Goal: Information Seeking & Learning: Find specific page/section

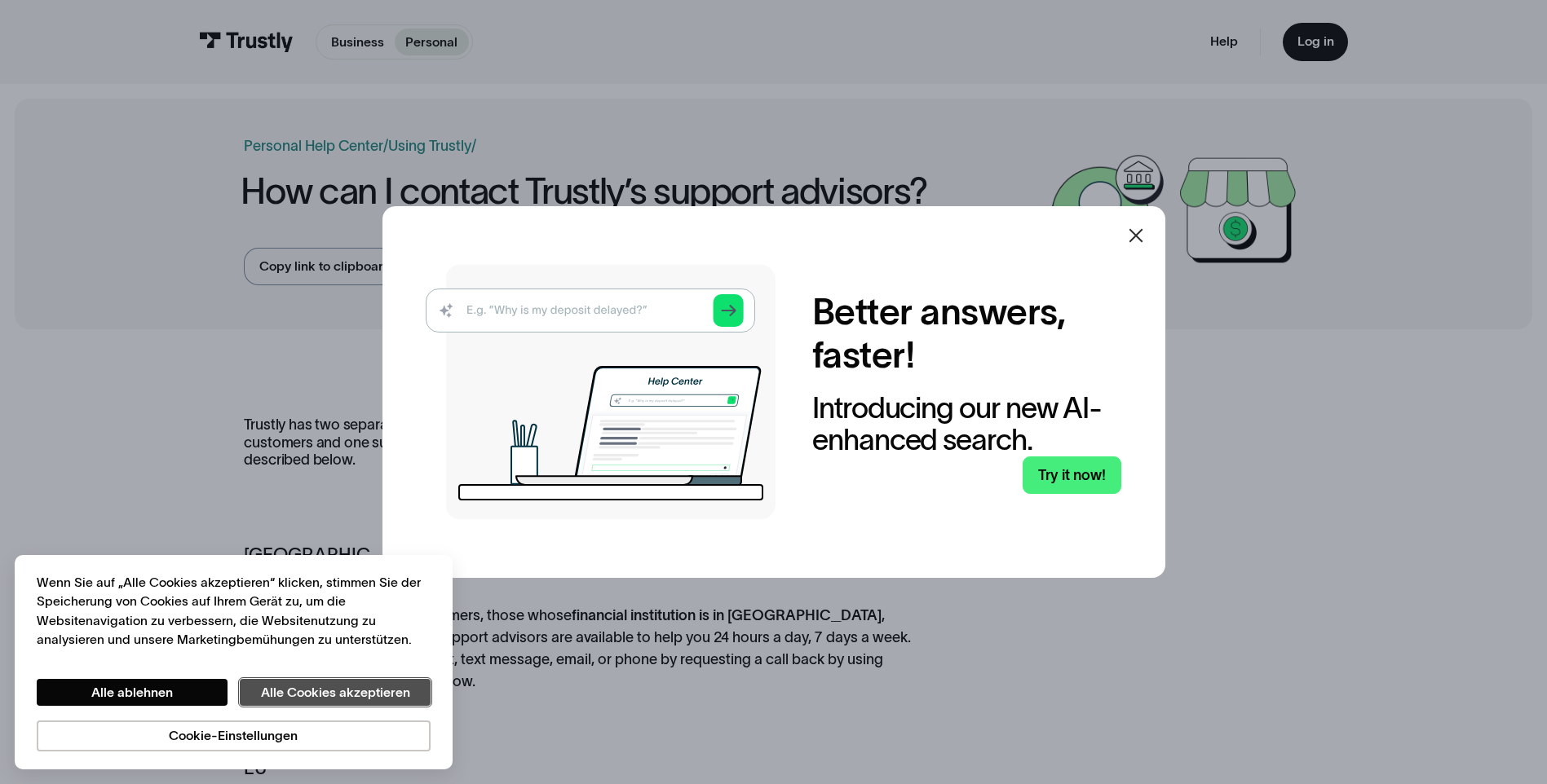
click at [316, 685] on button "Alle Cookies akzeptieren" at bounding box center [335, 693] width 191 height 28
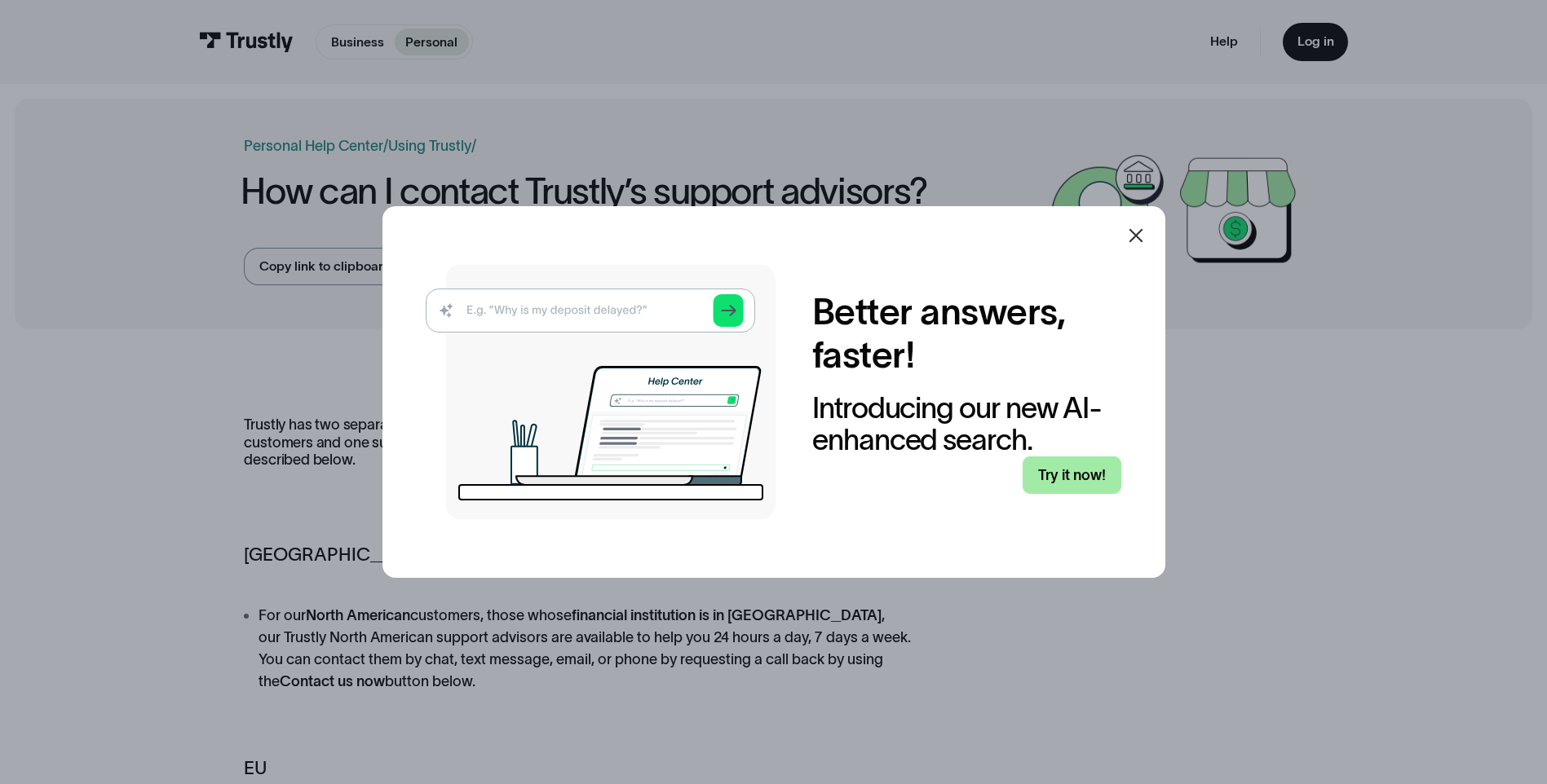
click at [1066, 464] on link "Try it now!" at bounding box center [1072, 475] width 99 height 38
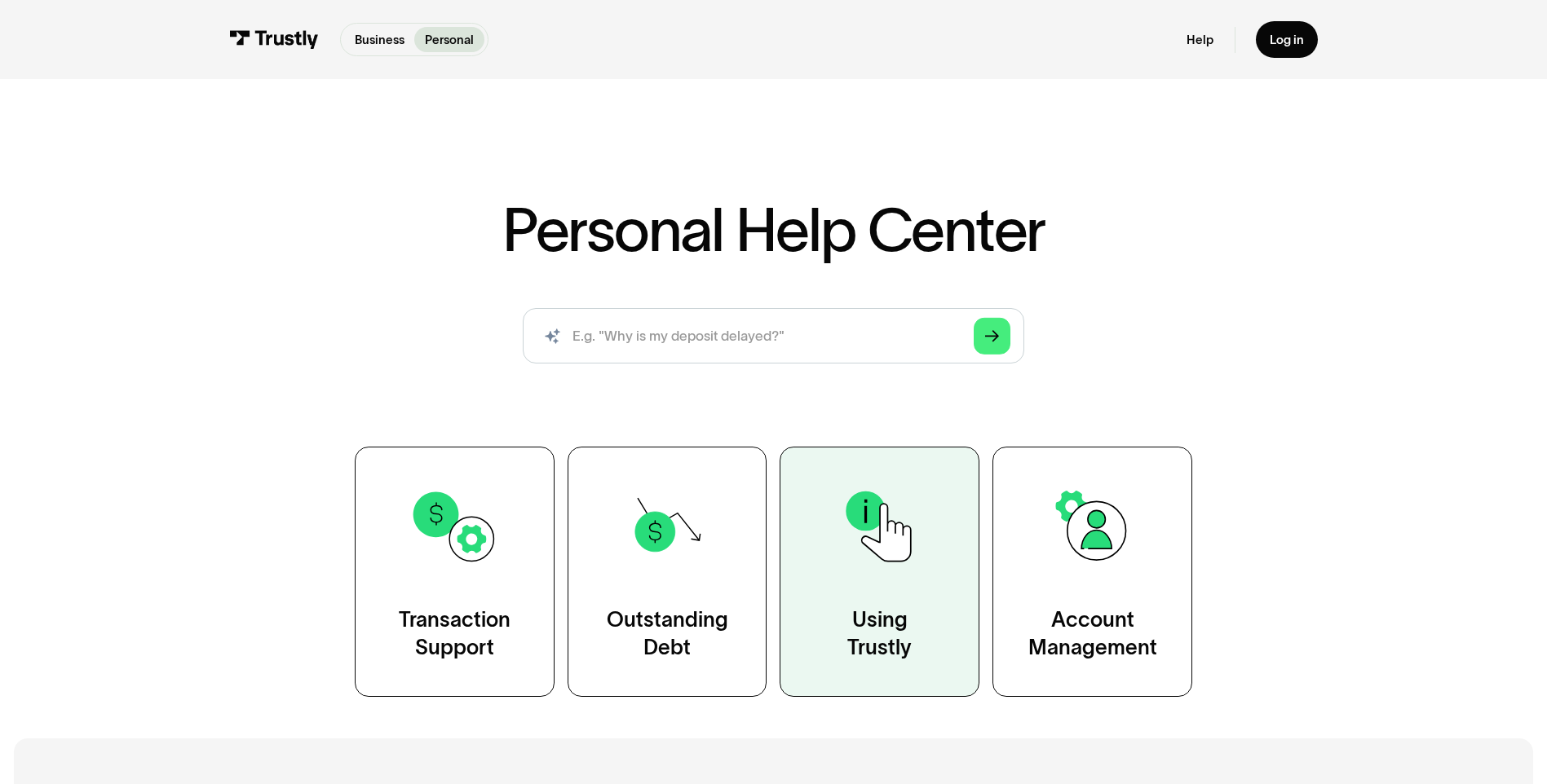
click at [904, 586] on link "Using Trustly" at bounding box center [879, 572] width 200 height 250
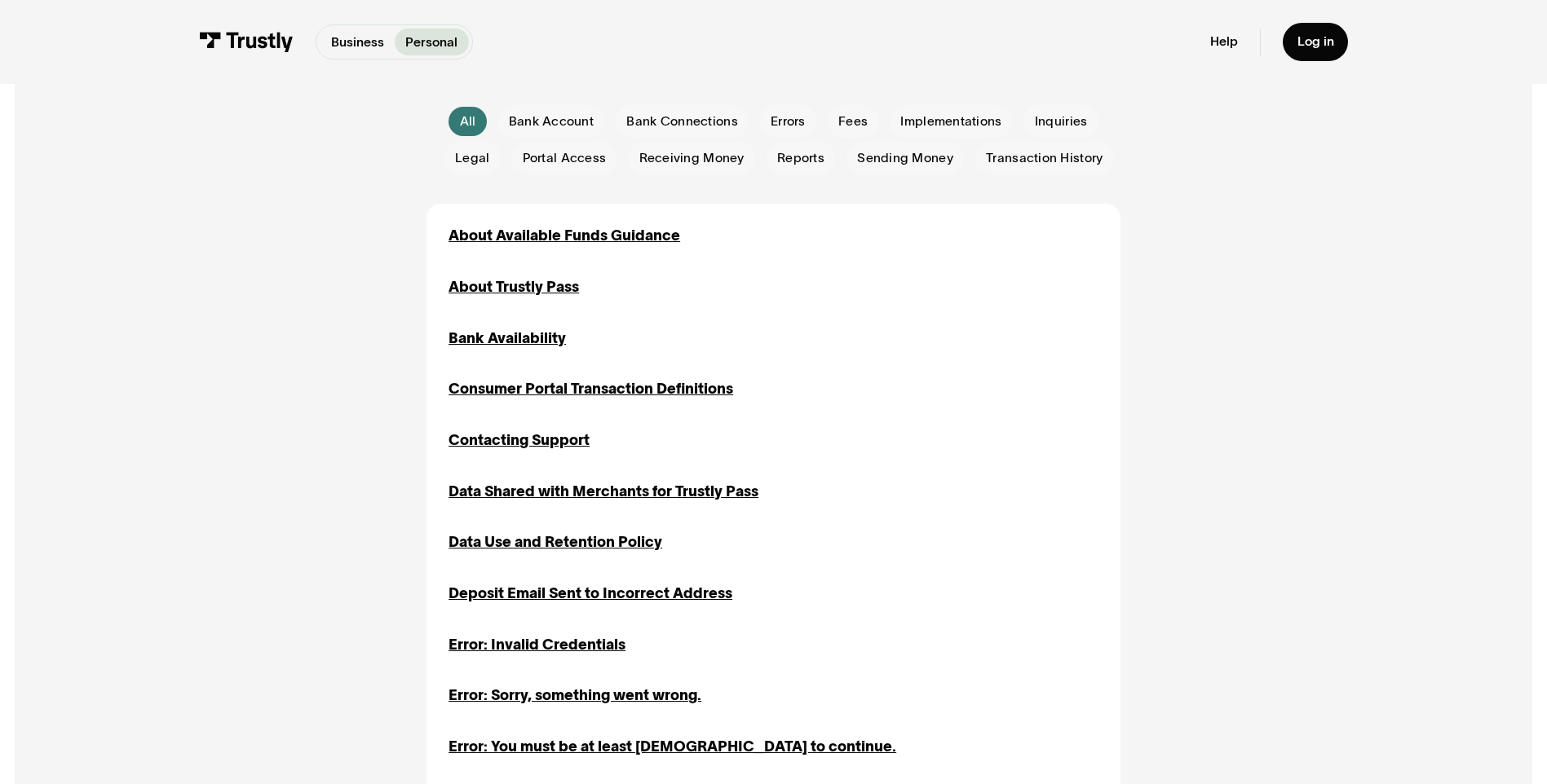
scroll to position [408, 0]
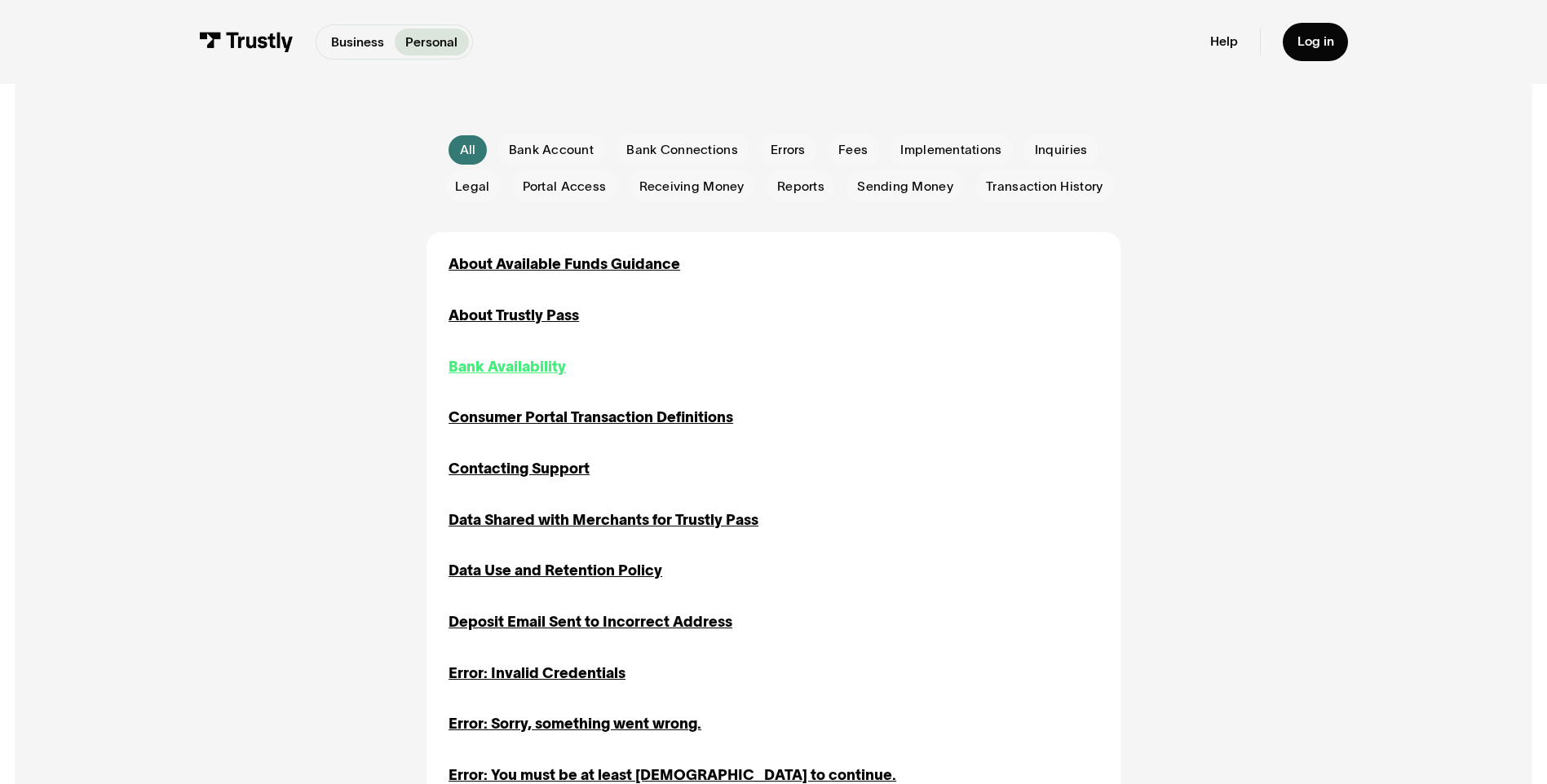
click at [524, 362] on div "Bank Availability" at bounding box center [507, 367] width 117 height 22
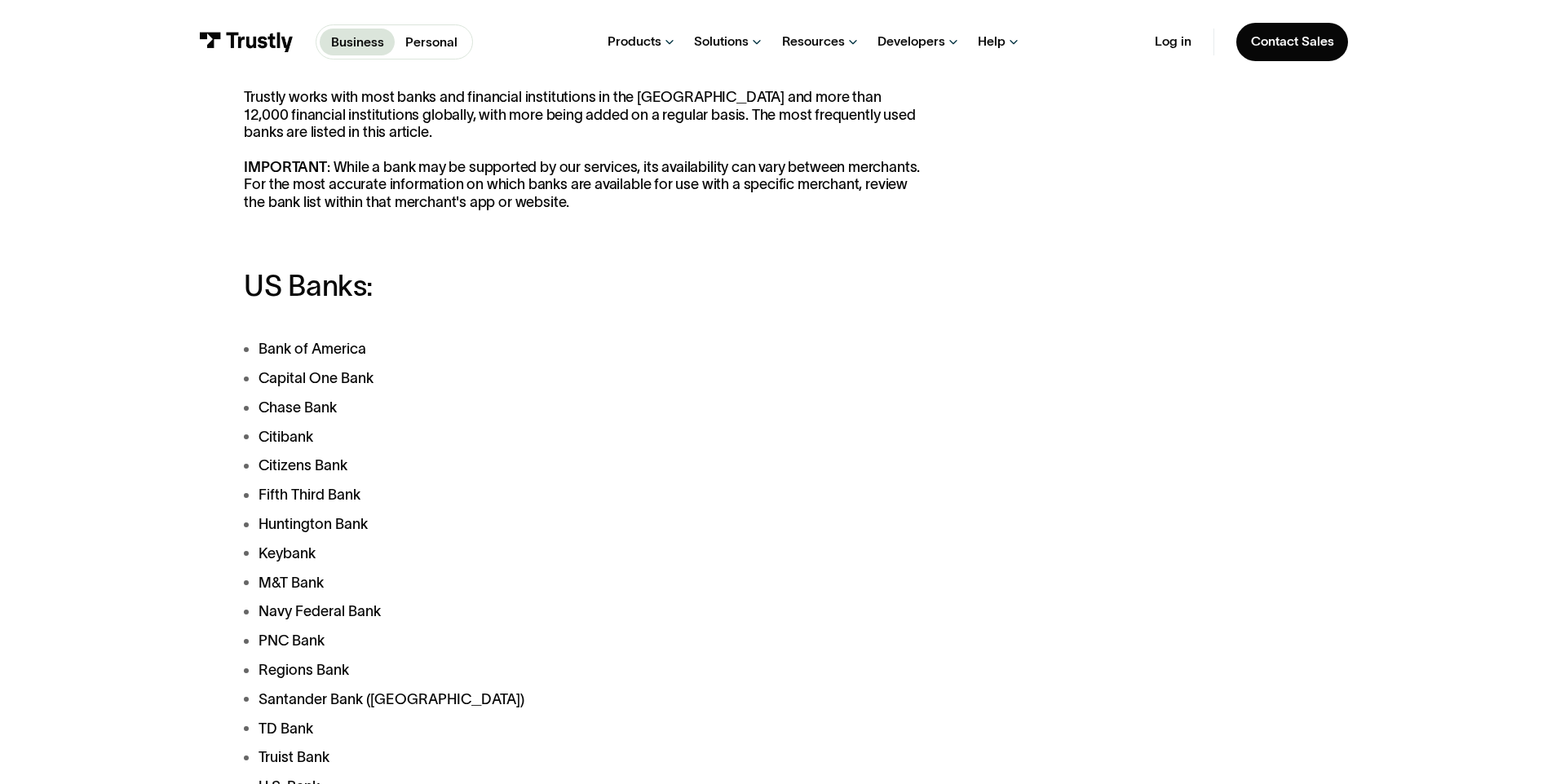
scroll to position [326, 0]
